Goal: Register for event/course

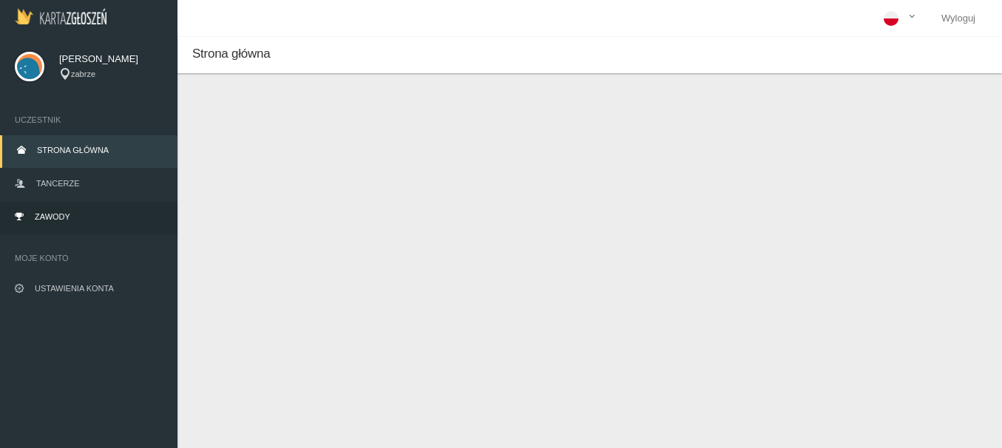
click at [55, 217] on span "Zawody" at bounding box center [52, 216] width 35 height 9
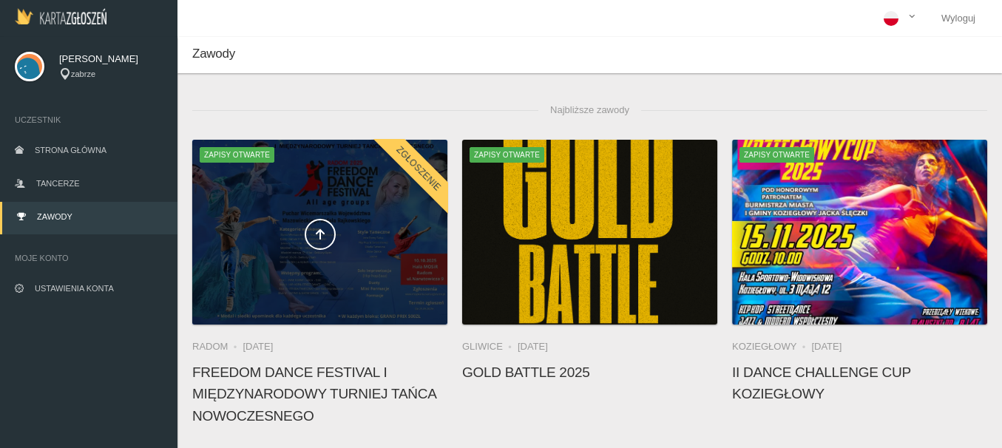
click at [315, 285] on div at bounding box center [319, 232] width 255 height 185
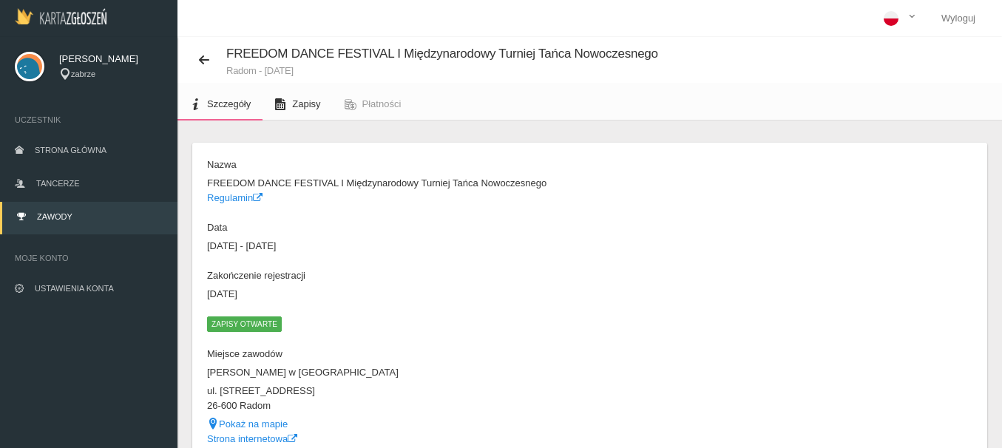
click at [299, 107] on span "Zapisy" at bounding box center [306, 103] width 28 height 11
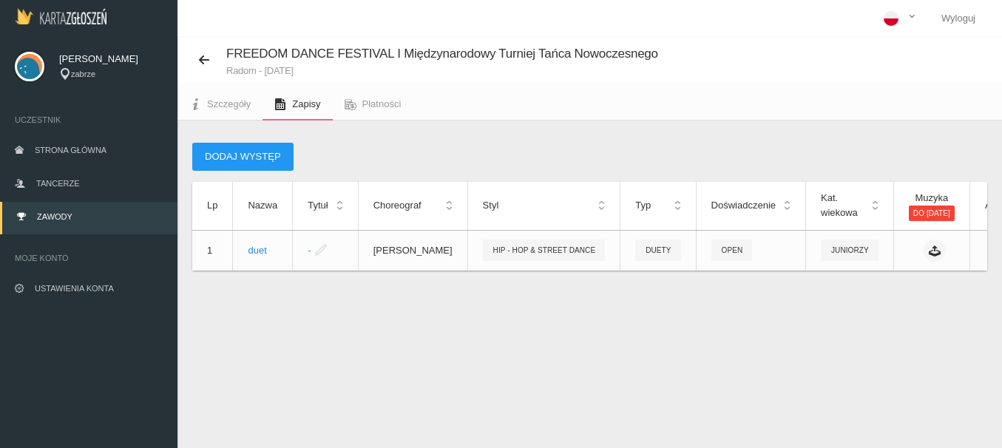
click at [945, 146] on div "Dodaj występ" at bounding box center [589, 157] width 795 height 28
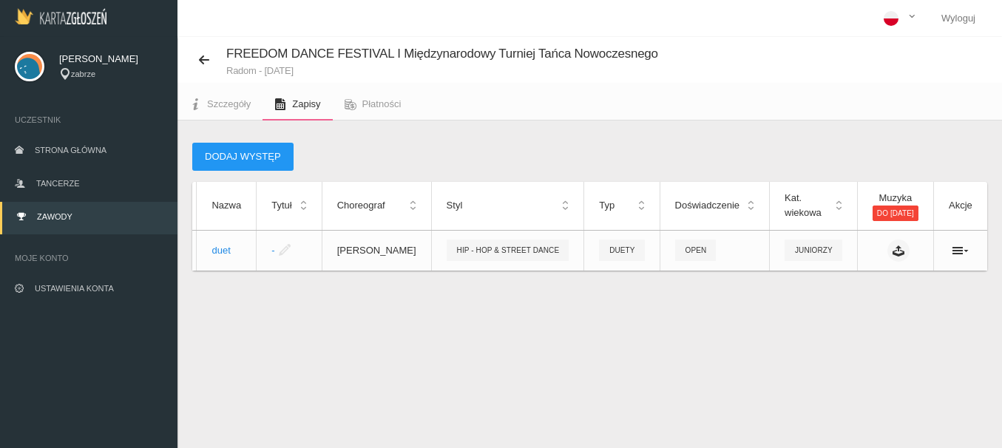
scroll to position [0, 75]
click at [955, 249] on icon at bounding box center [960, 251] width 16 height 12
click at [870, 309] on link "Usuń" at bounding box center [886, 308] width 148 height 27
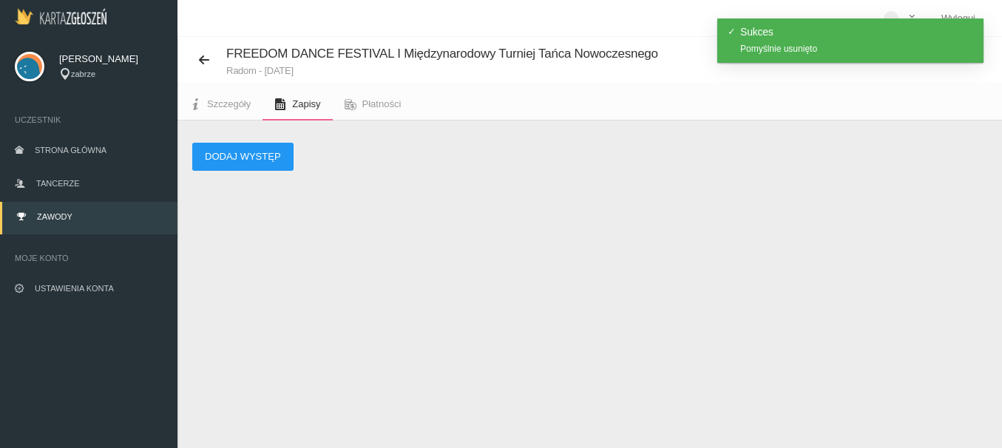
click at [51, 218] on span "Zawody" at bounding box center [54, 216] width 35 height 9
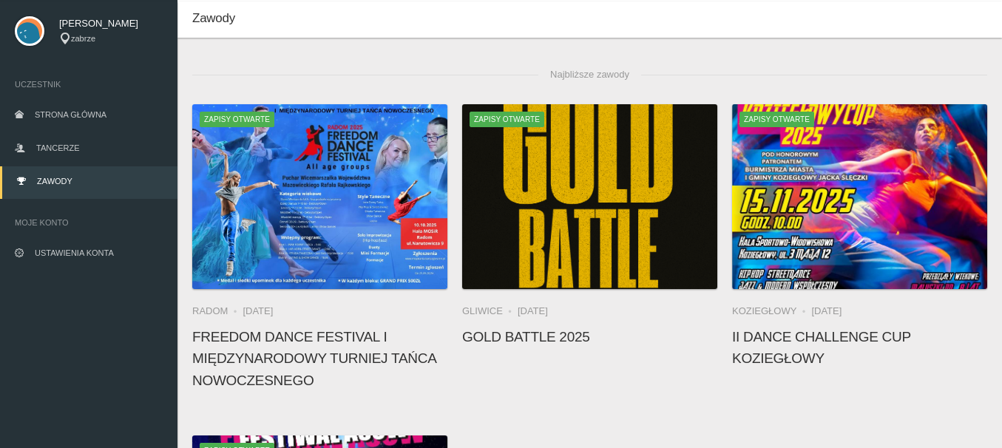
scroll to position [7, 0]
